Goal: Information Seeking & Learning: Find specific fact

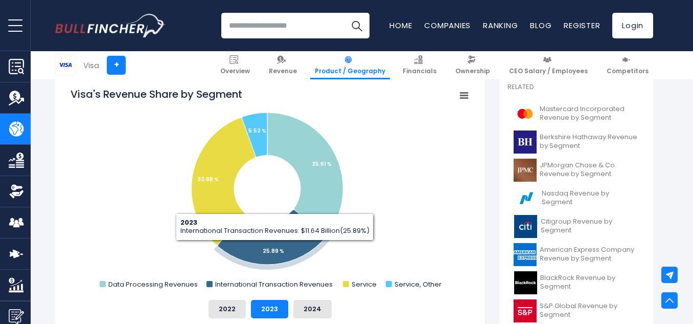
scroll to position [282, 0]
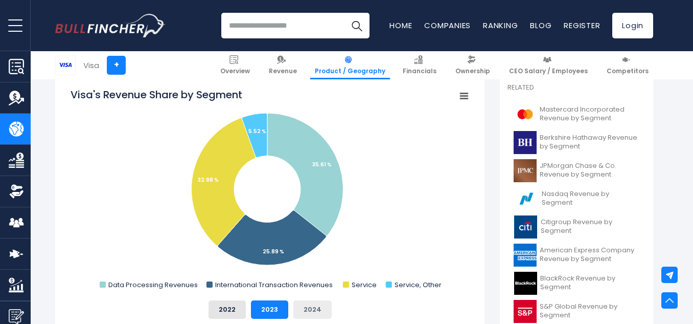
click at [312, 311] on button "2024" at bounding box center [312, 309] width 38 height 18
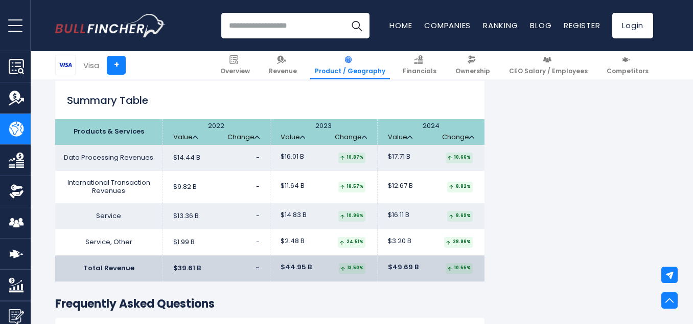
scroll to position [1589, 0]
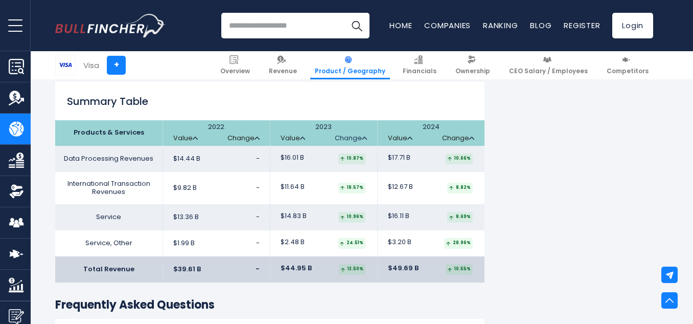
click at [355, 138] on link "Change" at bounding box center [351, 138] width 32 height 9
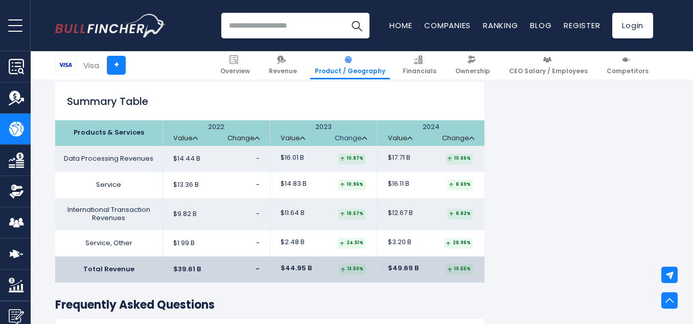
click at [355, 138] on link "Change" at bounding box center [351, 138] width 32 height 9
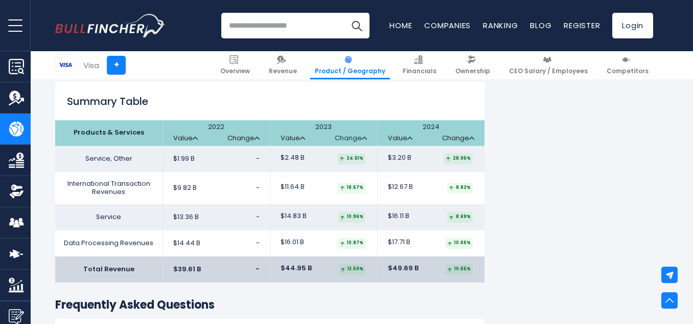
click at [355, 138] on link "Change" at bounding box center [351, 138] width 32 height 9
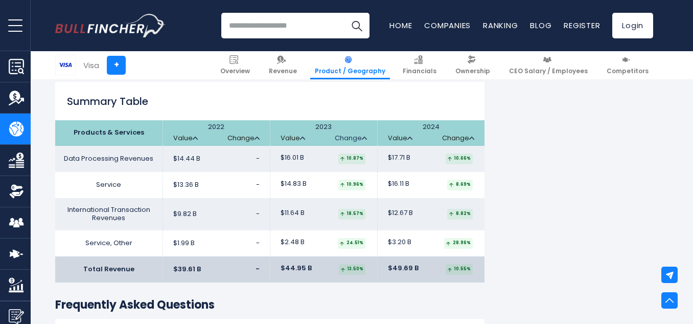
click at [355, 138] on link "Change" at bounding box center [351, 138] width 32 height 9
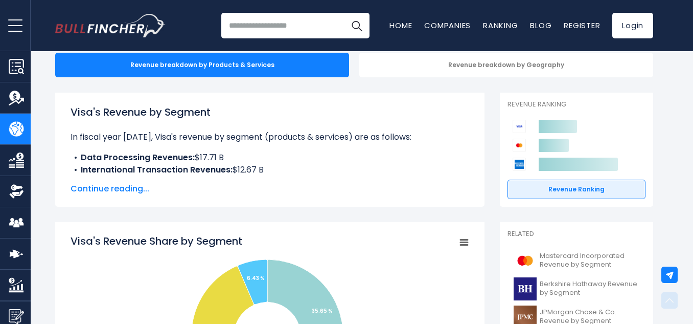
scroll to position [65, 0]
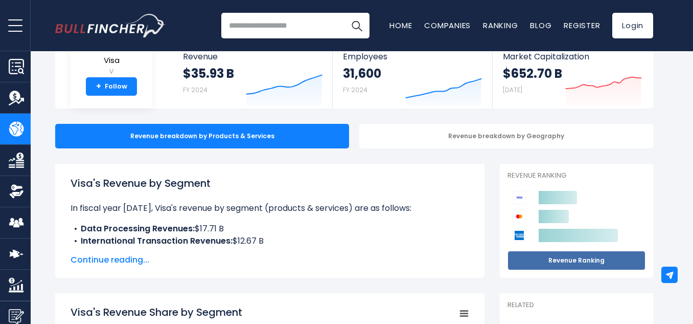
click at [539, 256] on link "Revenue Ranking" at bounding box center [577, 260] width 138 height 19
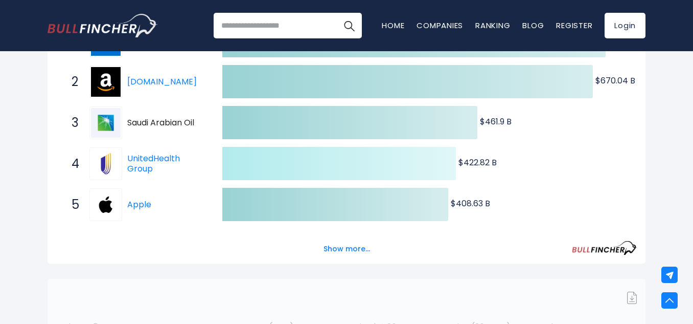
scroll to position [235, 0]
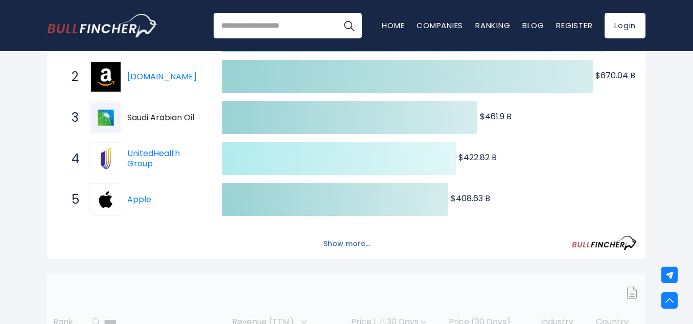
click at [361, 242] on button "Show more..." at bounding box center [346, 243] width 59 height 17
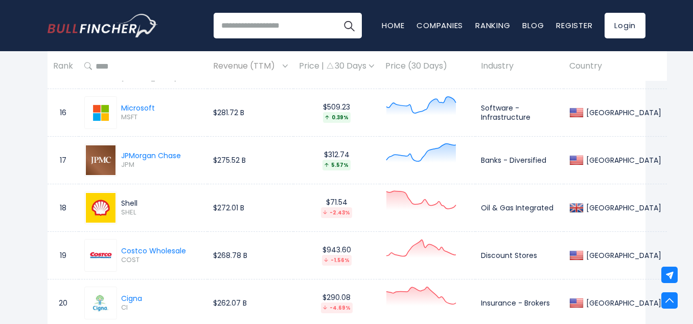
scroll to position [1399, 0]
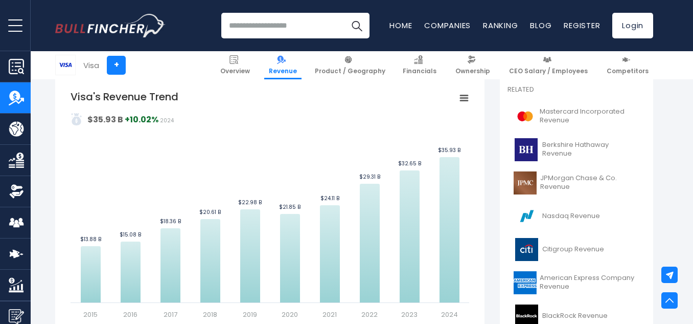
scroll to position [234, 0]
click at [467, 97] on icon "Visa's Revenue Trend" at bounding box center [464, 97] width 7 height 5
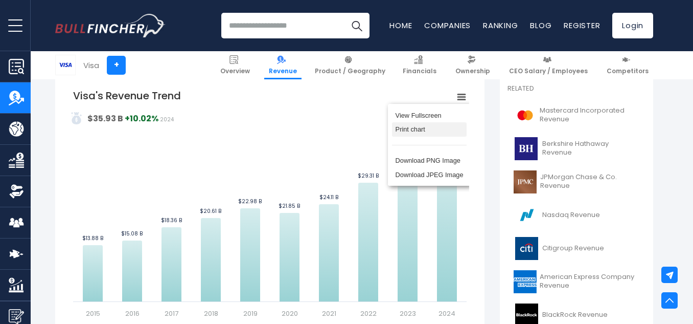
click at [426, 129] on li "Print chart" at bounding box center [429, 129] width 75 height 14
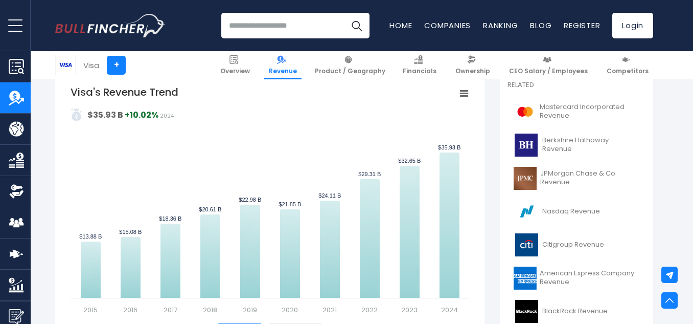
scroll to position [234, 0]
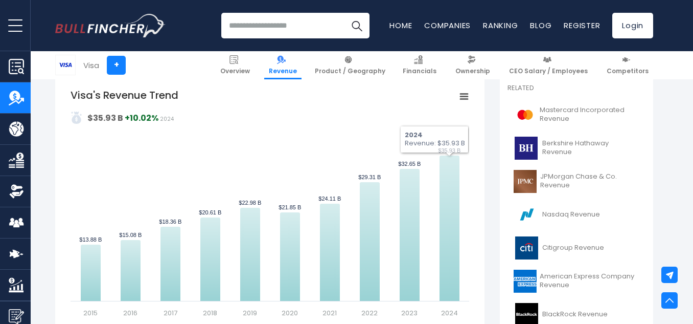
click at [464, 97] on icon "Visa's Revenue Trend" at bounding box center [464, 96] width 7 height 5
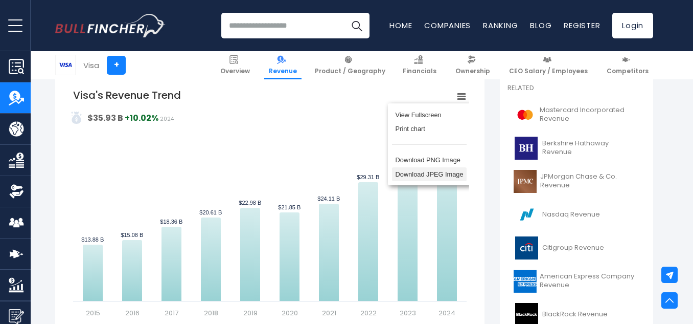
click at [424, 177] on li "Download JPEG Image" at bounding box center [429, 174] width 75 height 14
